Goal: Transaction & Acquisition: Purchase product/service

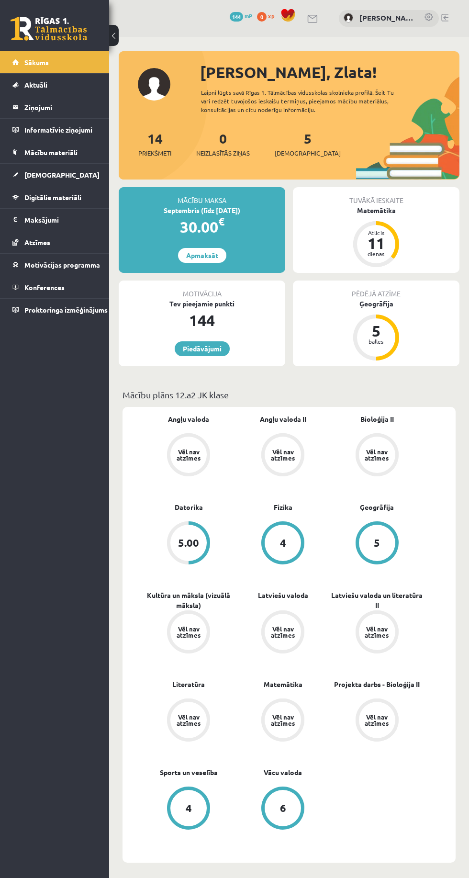
click at [211, 252] on link "Apmaksāt" at bounding box center [202, 255] width 48 height 15
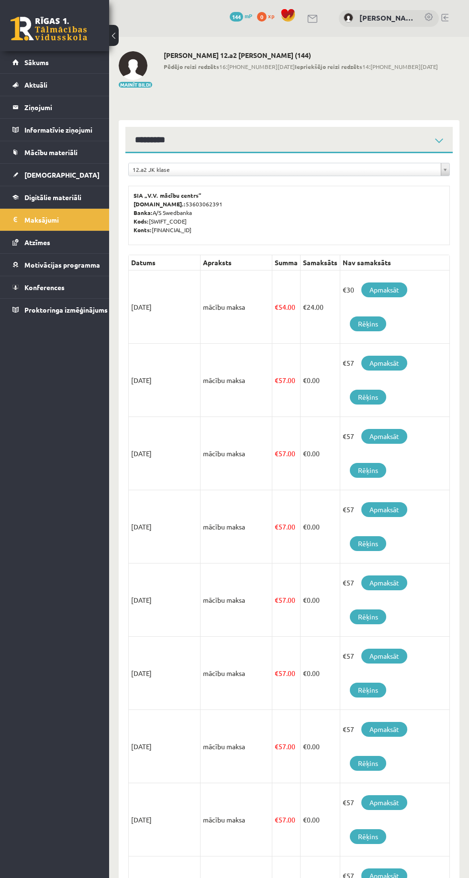
click at [402, 287] on link "Apmaksāt" at bounding box center [384, 289] width 46 height 15
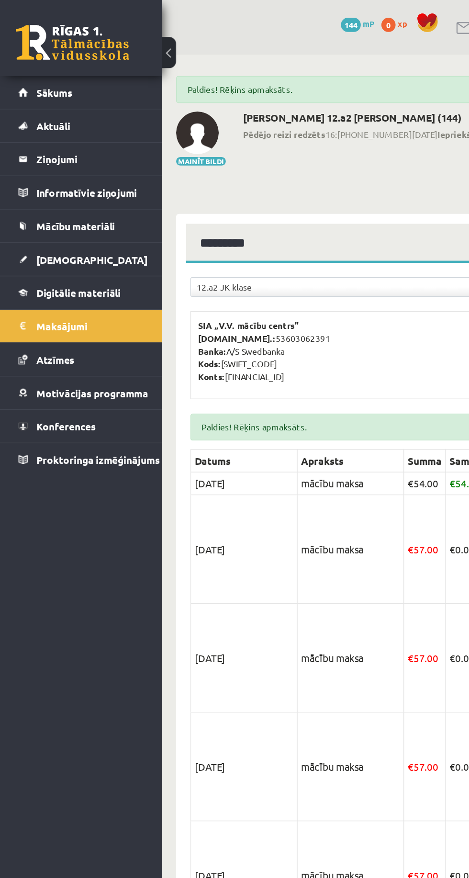
click at [32, 55] on link "Sākums" at bounding box center [54, 62] width 85 height 22
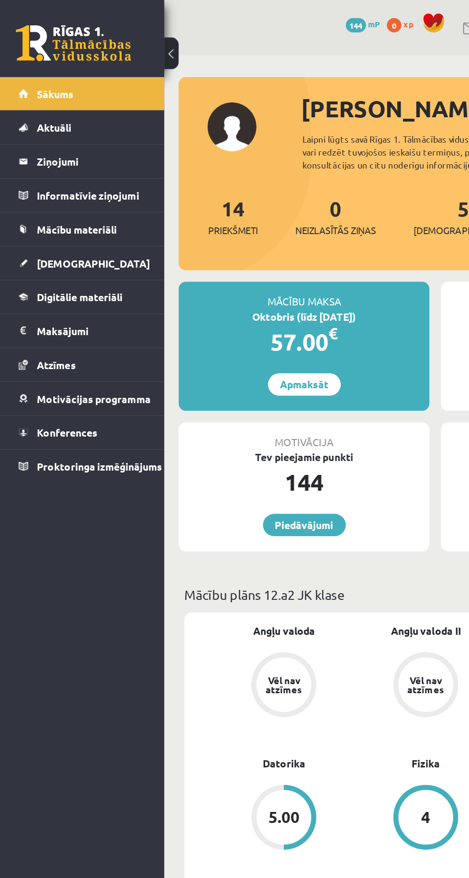
click at [36, 179] on link "[DEMOGRAPHIC_DATA]" at bounding box center [54, 175] width 85 height 22
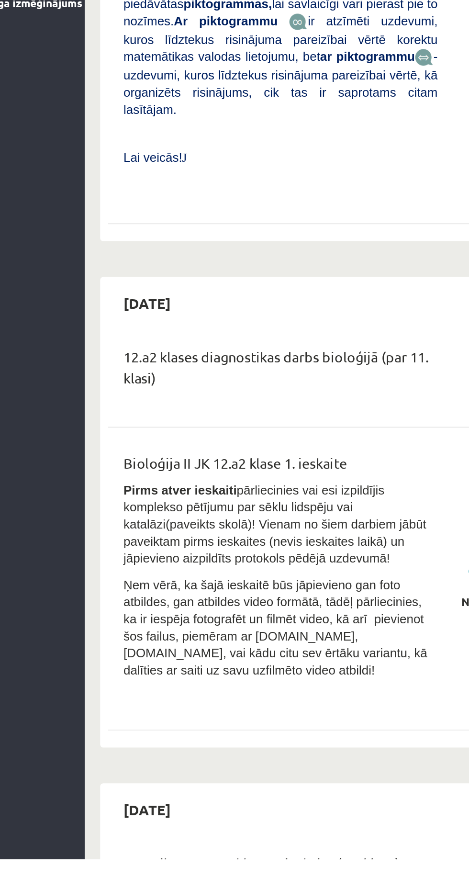
scroll to position [413, 0]
